Goal: Task Accomplishment & Management: Manage account settings

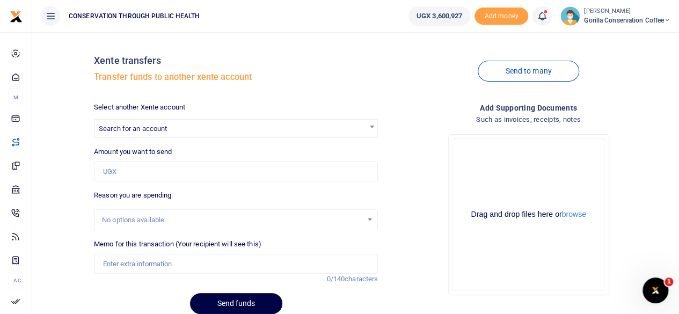
click at [613, 21] on span "Gorilla Conservation Coffee" at bounding box center [627, 21] width 86 height 10
click at [617, 36] on link "Switch accounts" at bounding box center [630, 39] width 85 height 15
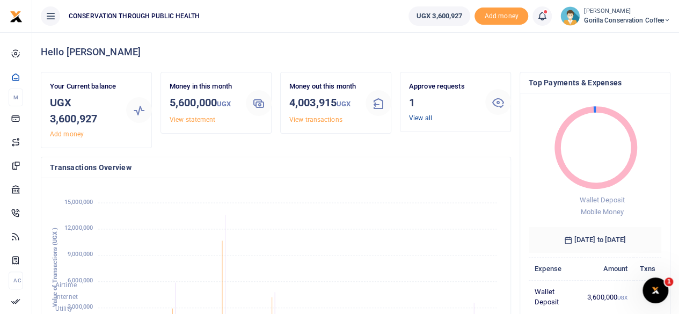
click at [416, 116] on link "View all" at bounding box center [420, 118] width 23 height 8
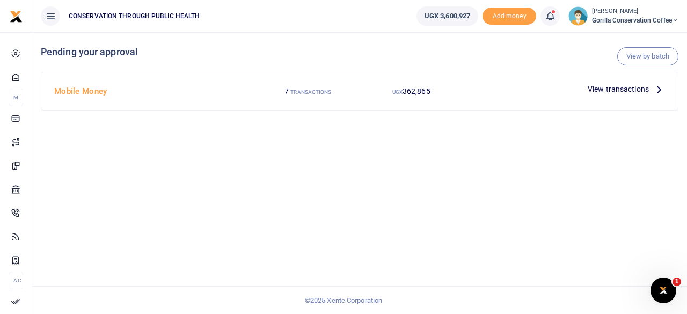
click at [657, 89] on icon at bounding box center [659, 89] width 12 height 12
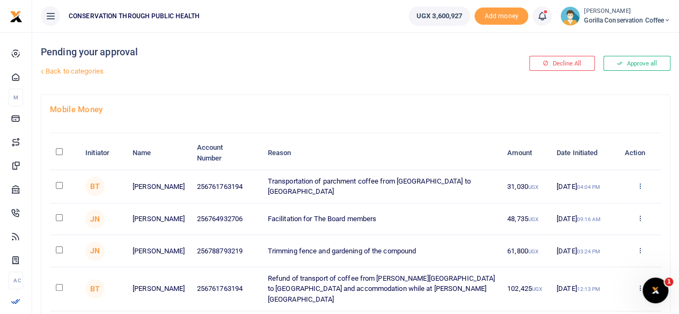
click at [640, 186] on icon at bounding box center [639, 186] width 7 height 8
click at [591, 225] on link "Decline" at bounding box center [600, 227] width 85 height 15
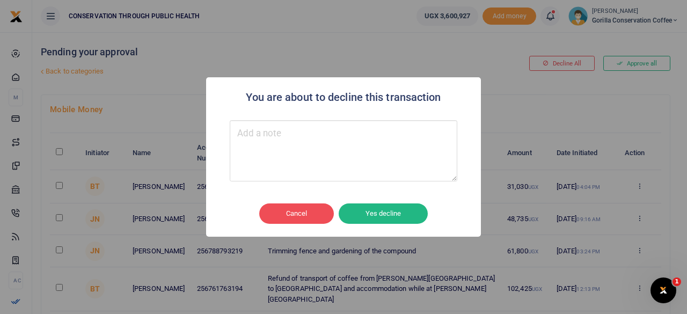
click at [408, 210] on button "Yes decline" at bounding box center [383, 213] width 89 height 20
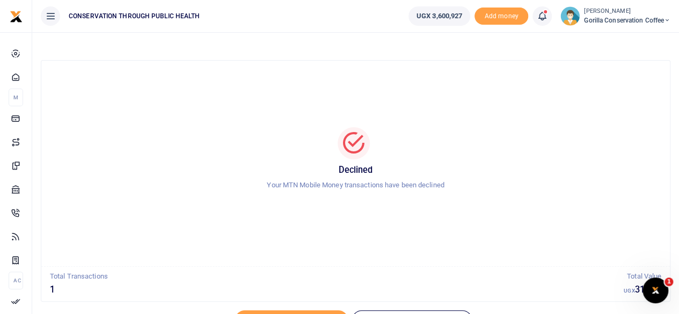
click at [599, 13] on small "[PERSON_NAME]" at bounding box center [627, 11] width 86 height 9
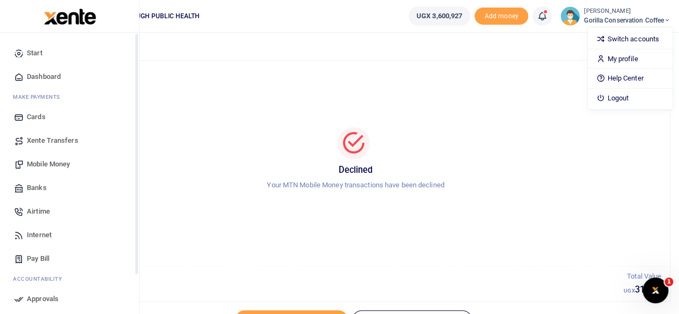
click at [31, 76] on span "Dashboard" at bounding box center [44, 76] width 34 height 11
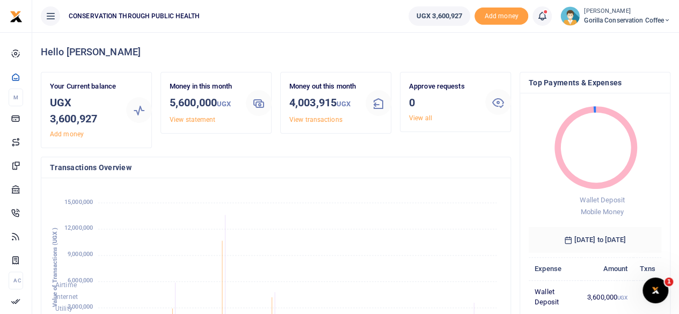
click at [417, 118] on link "View all" at bounding box center [420, 118] width 23 height 8
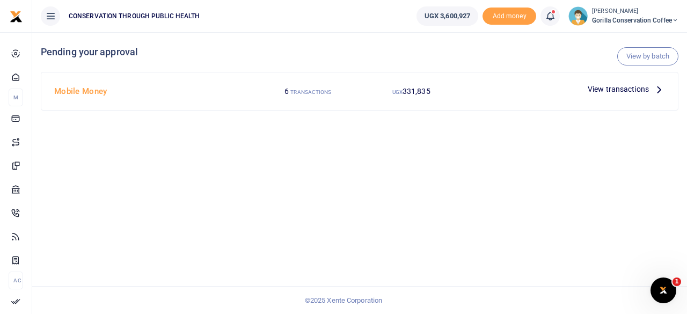
click at [658, 89] on icon at bounding box center [659, 89] width 12 height 12
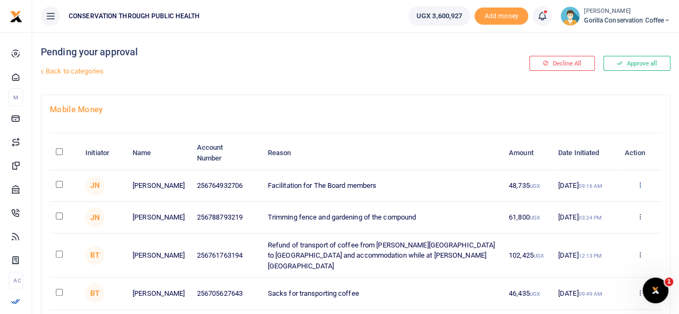
click at [640, 181] on icon at bounding box center [639, 185] width 7 height 8
click at [596, 225] on link "Decline" at bounding box center [600, 227] width 85 height 15
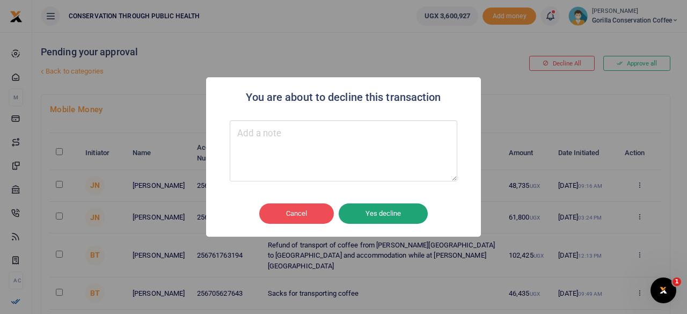
click at [394, 215] on button "Yes decline" at bounding box center [383, 213] width 89 height 20
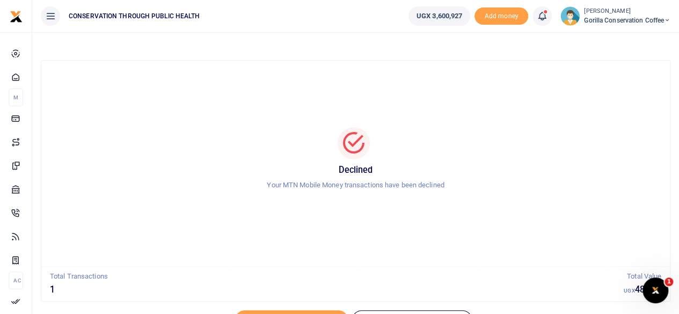
click at [15, 76] on div at bounding box center [339, 157] width 679 height 314
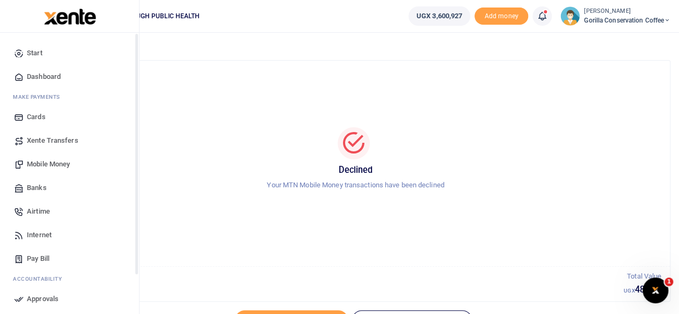
click at [35, 76] on span "Dashboard" at bounding box center [44, 76] width 34 height 11
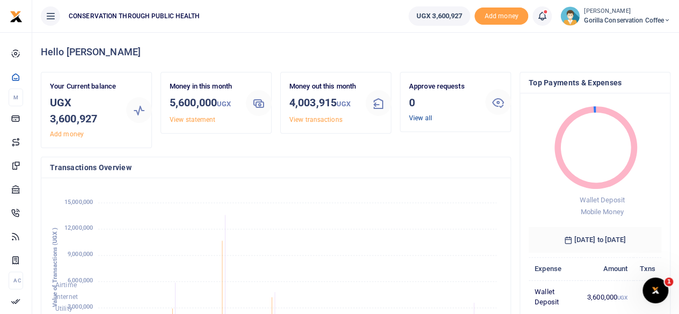
click at [418, 120] on link "View all" at bounding box center [420, 118] width 23 height 8
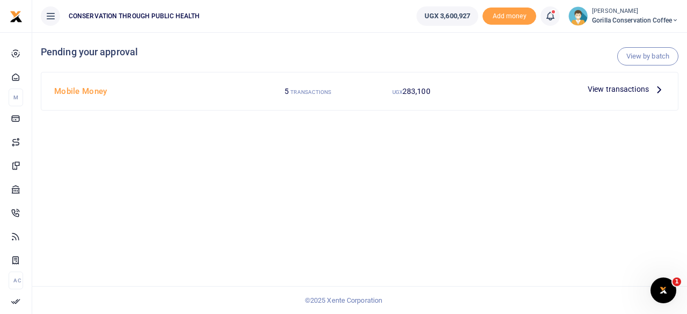
click at [656, 87] on icon at bounding box center [659, 89] width 12 height 12
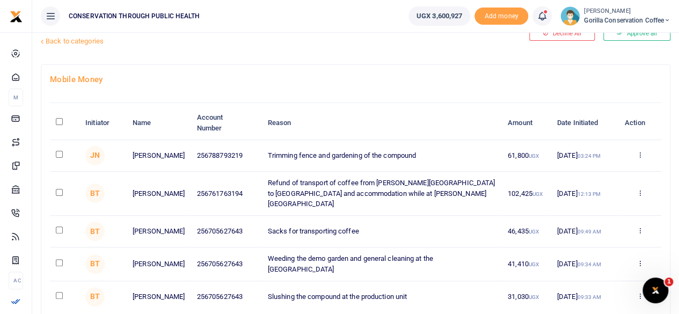
scroll to position [54, 0]
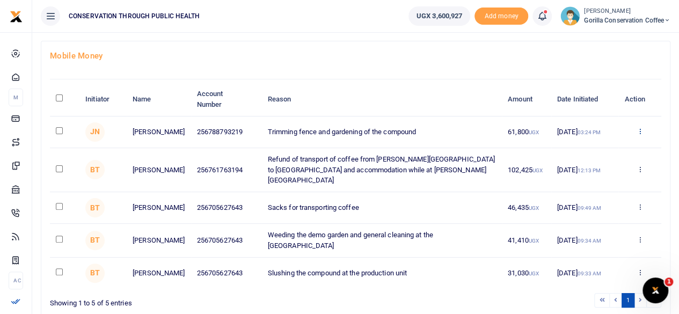
click at [639, 130] on icon at bounding box center [639, 131] width 7 height 8
click at [595, 171] on link "Decline" at bounding box center [600, 173] width 85 height 15
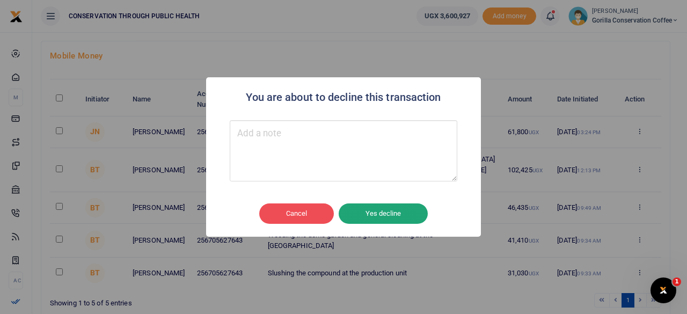
click at [409, 209] on button "Yes decline" at bounding box center [383, 213] width 89 height 20
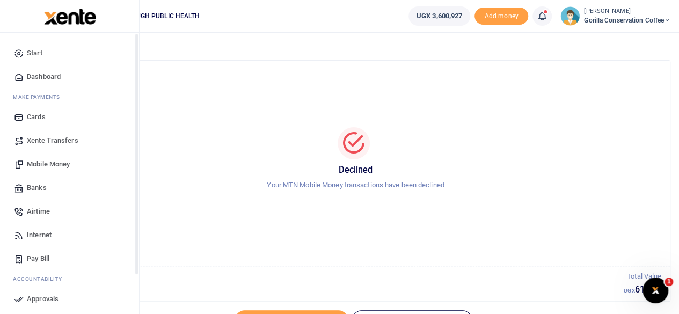
click at [32, 75] on span "Dashboard" at bounding box center [44, 76] width 34 height 11
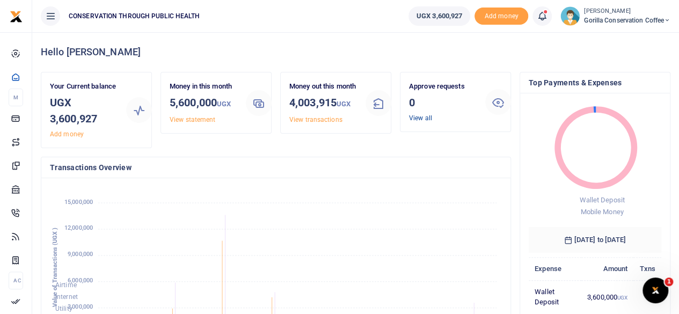
click at [416, 116] on link "View all" at bounding box center [420, 118] width 23 height 8
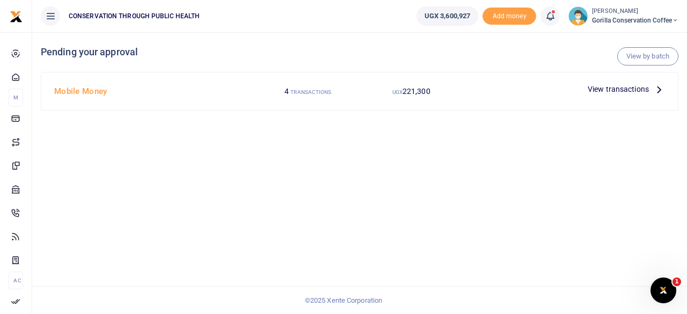
click at [658, 90] on icon at bounding box center [659, 89] width 12 height 12
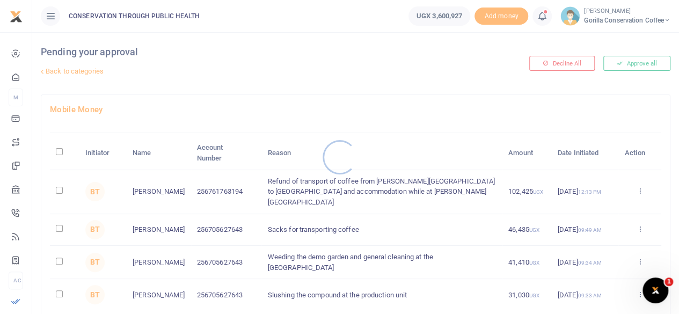
scroll to position [54, 0]
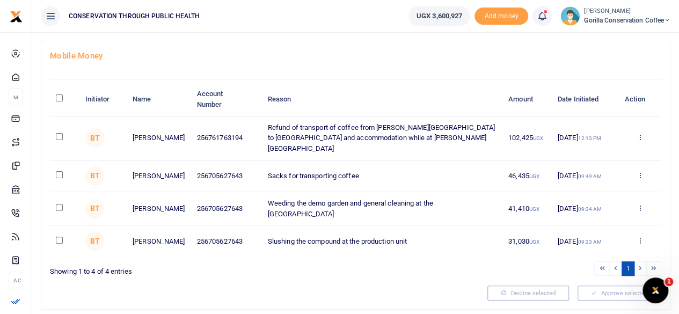
click at [57, 171] on input "checkbox" at bounding box center [59, 174] width 7 height 7
checkbox input "true"
click at [56, 195] on td at bounding box center [65, 208] width 30 height 33
click at [56, 204] on input "checkbox" at bounding box center [59, 207] width 7 height 7
checkbox input "true"
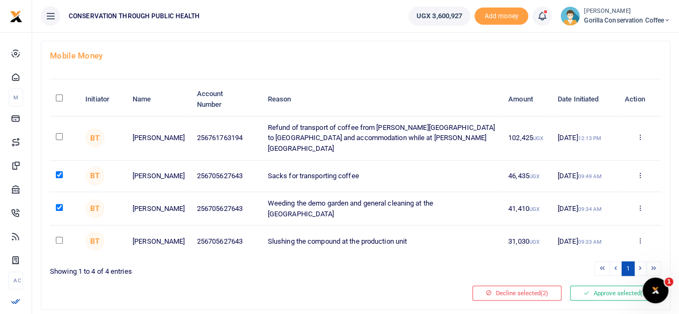
click at [58, 237] on input "checkbox" at bounding box center [59, 240] width 7 height 7
checkbox input "true"
click at [538, 286] on button "Decline selected (3)" at bounding box center [516, 292] width 89 height 15
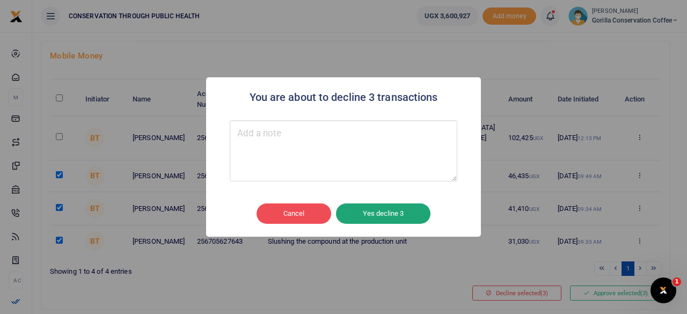
click at [393, 217] on button "Yes decline 3" at bounding box center [383, 213] width 94 height 20
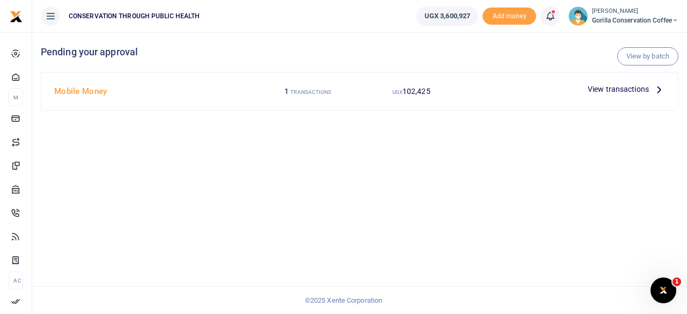
click at [596, 16] on span "Gorilla Conservation Coffee" at bounding box center [635, 21] width 86 height 10
click at [613, 45] on link "Switch accounts" at bounding box center [638, 39] width 85 height 15
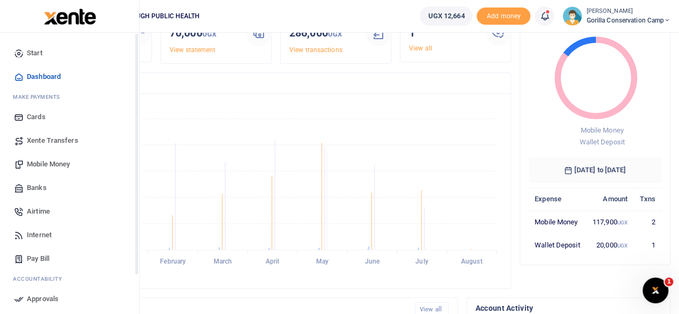
scroll to position [54, 0]
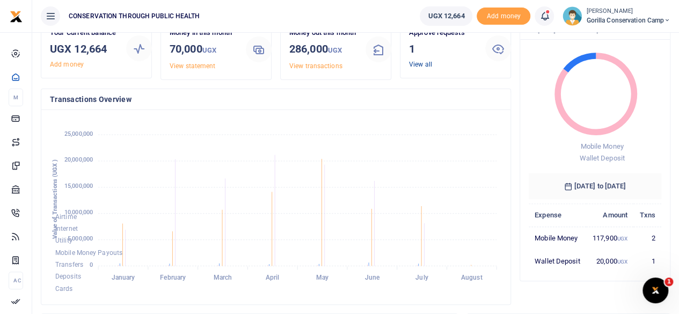
click at [426, 66] on link "View all" at bounding box center [420, 65] width 23 height 8
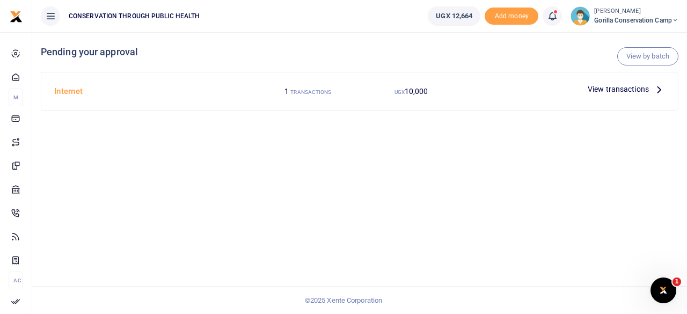
click at [659, 89] on icon at bounding box center [659, 89] width 12 height 12
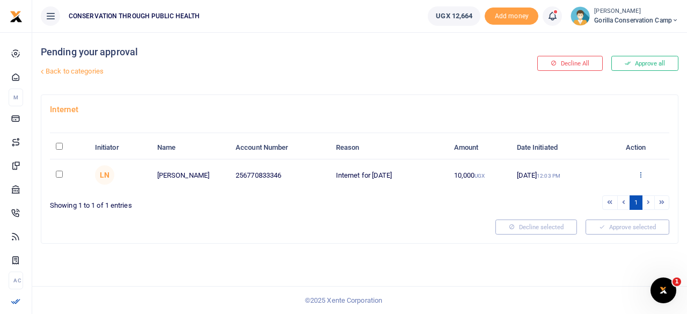
click at [641, 173] on icon at bounding box center [640, 175] width 7 height 8
click at [595, 185] on link "Approve" at bounding box center [601, 192] width 85 height 15
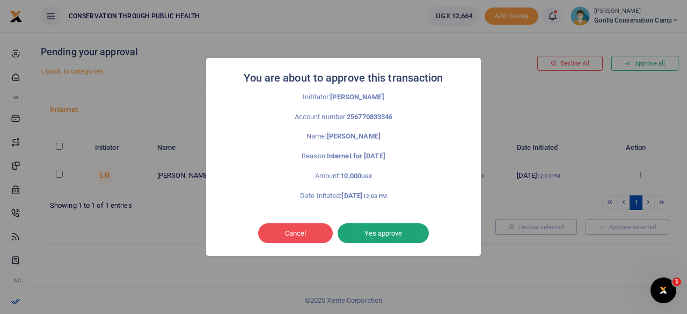
click at [382, 229] on button "Yes approve" at bounding box center [383, 233] width 91 height 20
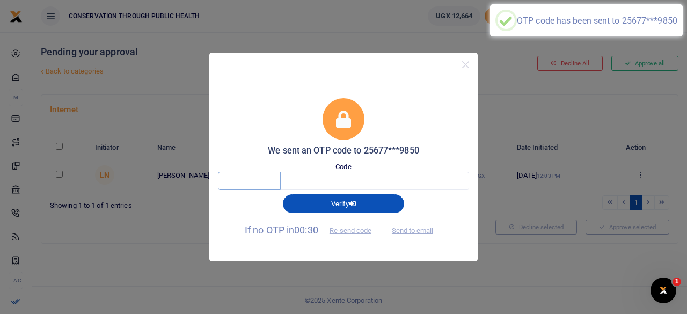
click at [244, 182] on input "text" at bounding box center [249, 181] width 63 height 18
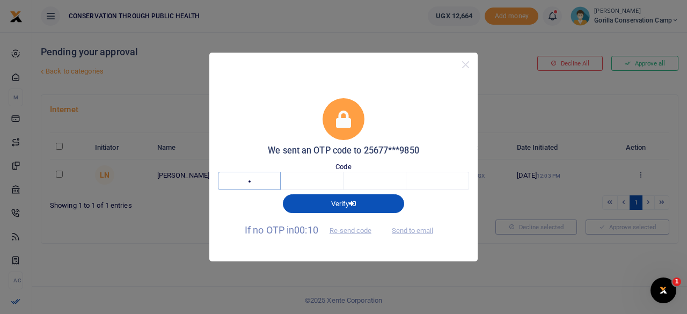
type input "2"
type input "1"
type input "5"
